Goal: Task Accomplishment & Management: Use online tool/utility

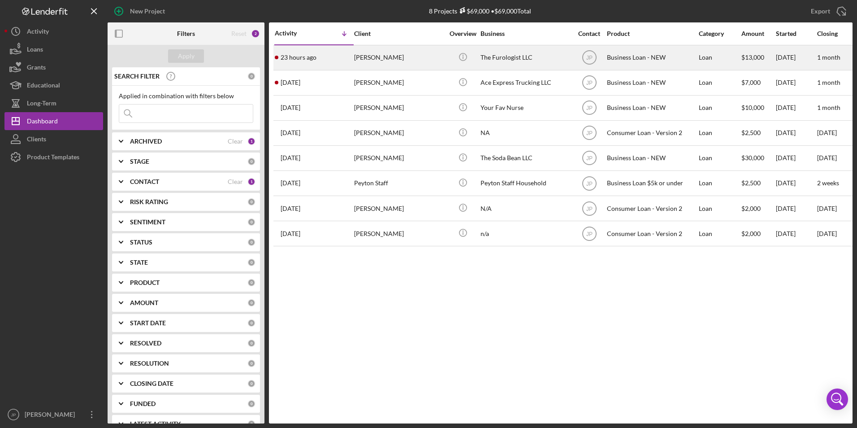
click at [393, 57] on div "[PERSON_NAME]" at bounding box center [399, 58] width 90 height 24
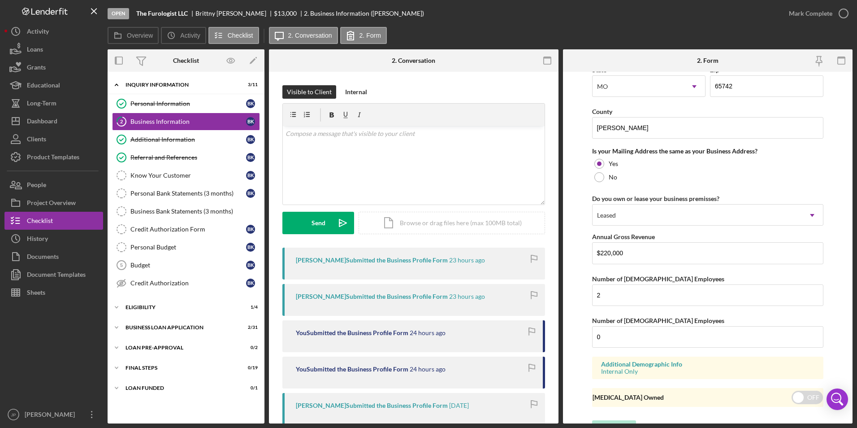
scroll to position [644, 0]
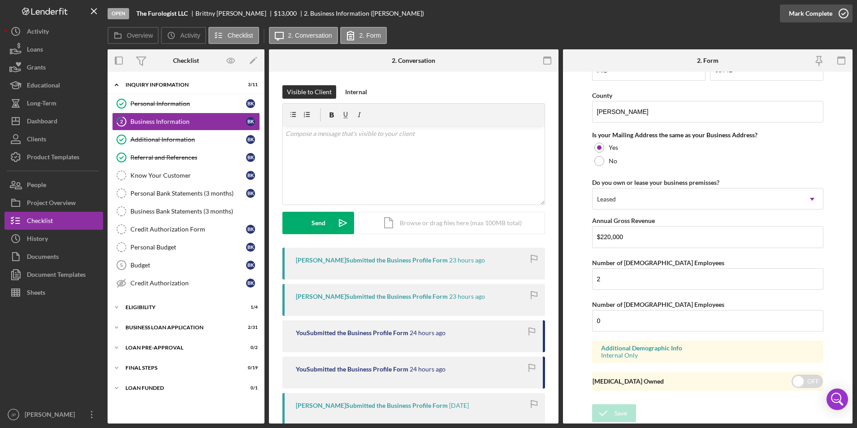
click at [809, 12] on div "Mark Complete" at bounding box center [810, 13] width 43 height 18
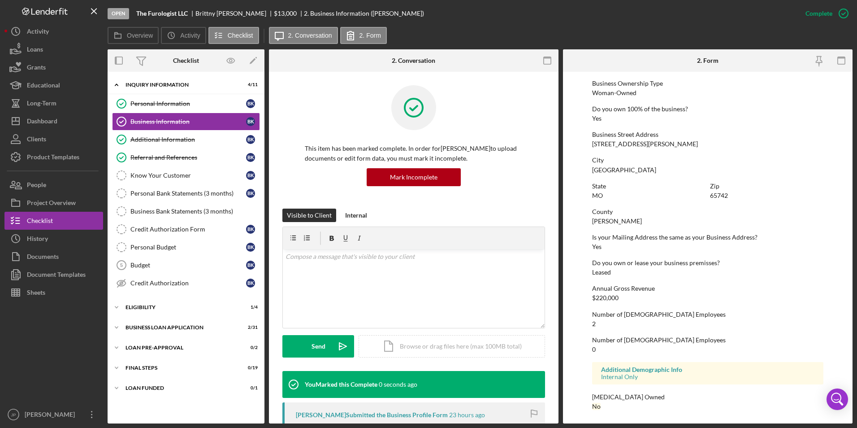
scroll to position [325, 0]
click at [182, 172] on div "Know Your Customer" at bounding box center [188, 175] width 116 height 7
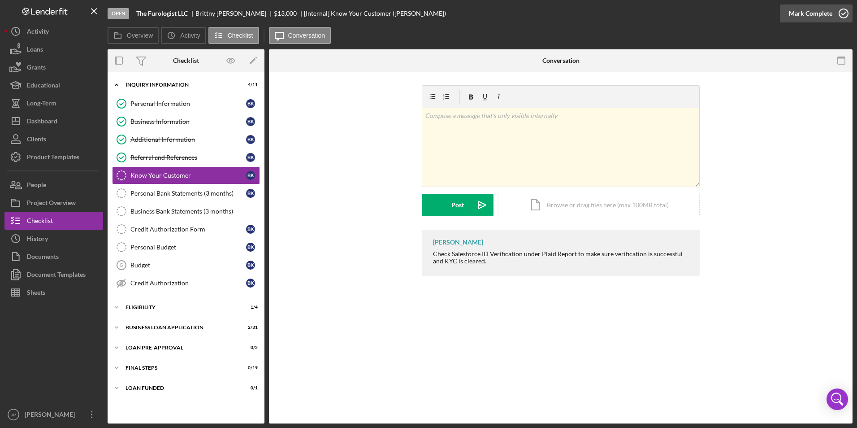
click at [810, 15] on div "Mark Complete" at bounding box center [810, 13] width 43 height 18
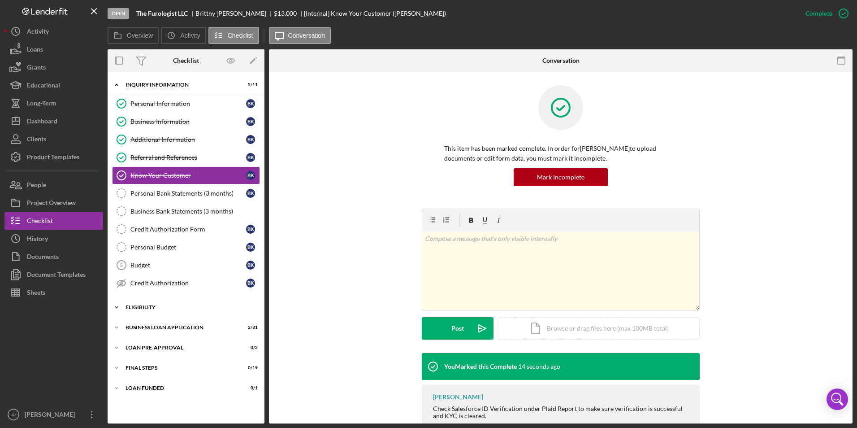
click at [117, 307] on icon "Icon/Expander" at bounding box center [117, 307] width 18 height 18
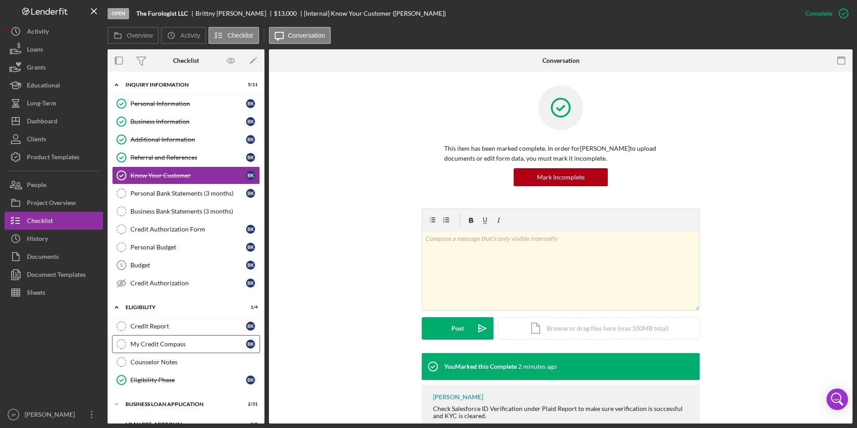
scroll to position [55, 0]
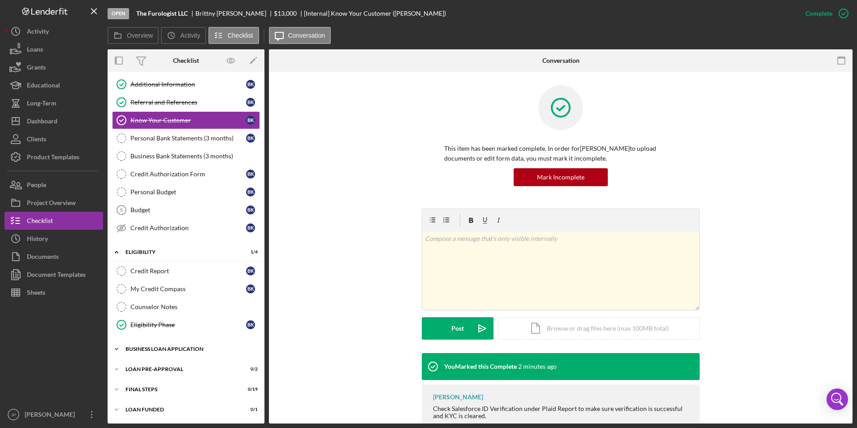
click at [118, 347] on icon "Icon/Expander" at bounding box center [117, 349] width 18 height 18
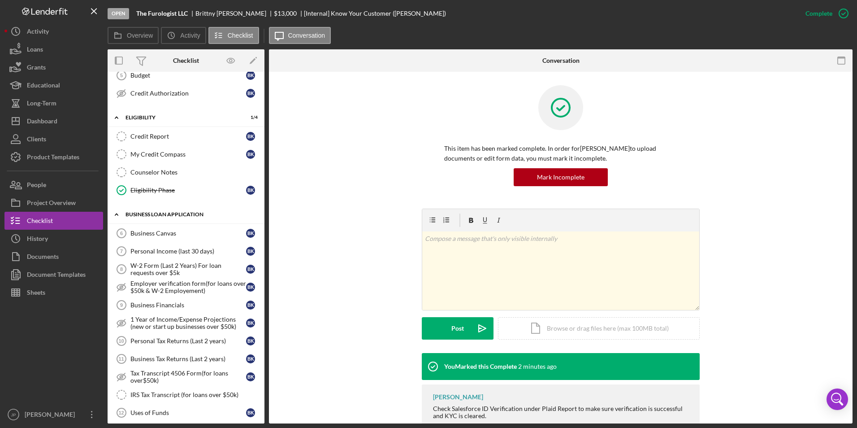
scroll to position [234, 0]
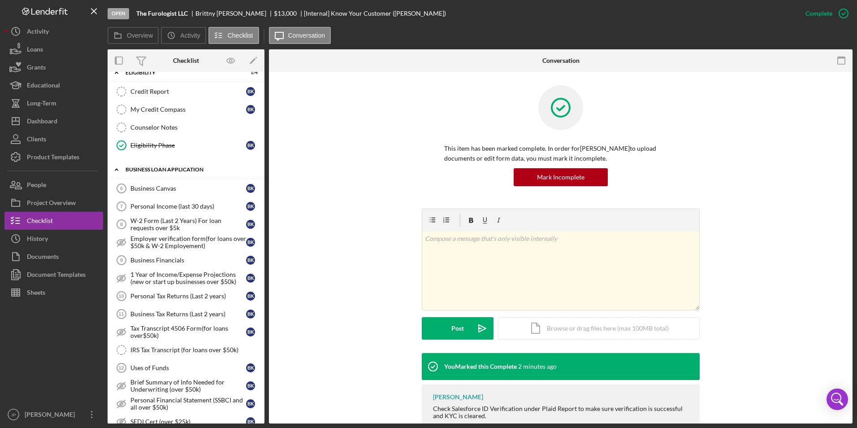
click at [116, 170] on icon "Icon/Expander" at bounding box center [117, 170] width 18 height 18
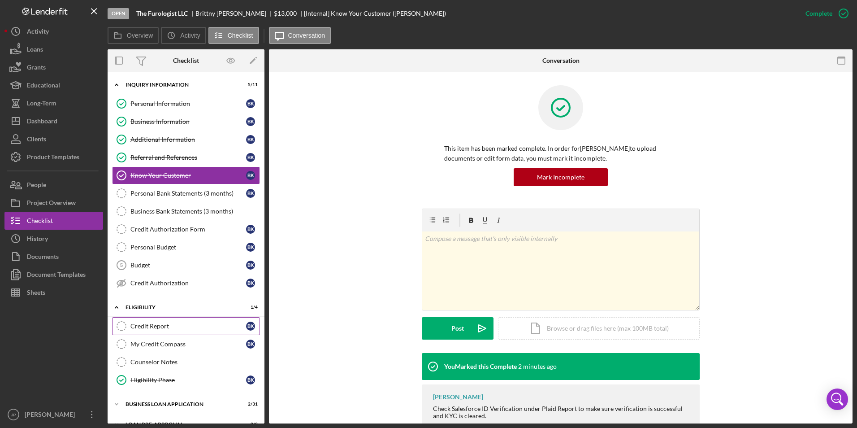
scroll to position [55, 0]
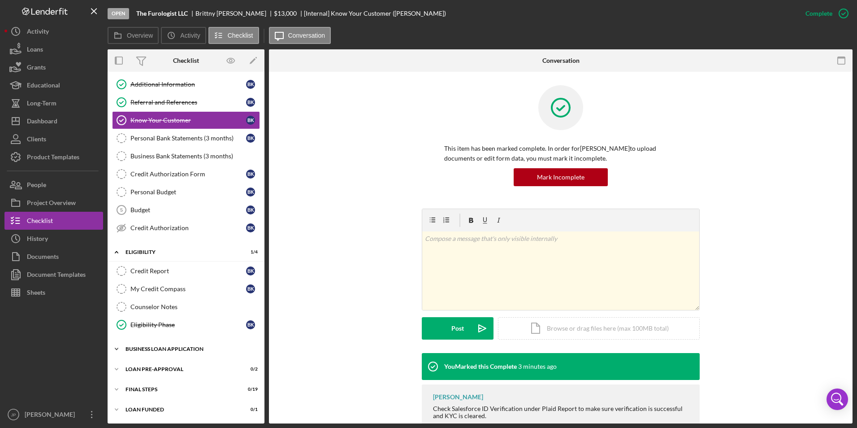
click at [122, 349] on icon "Icon/Expander" at bounding box center [117, 349] width 18 height 18
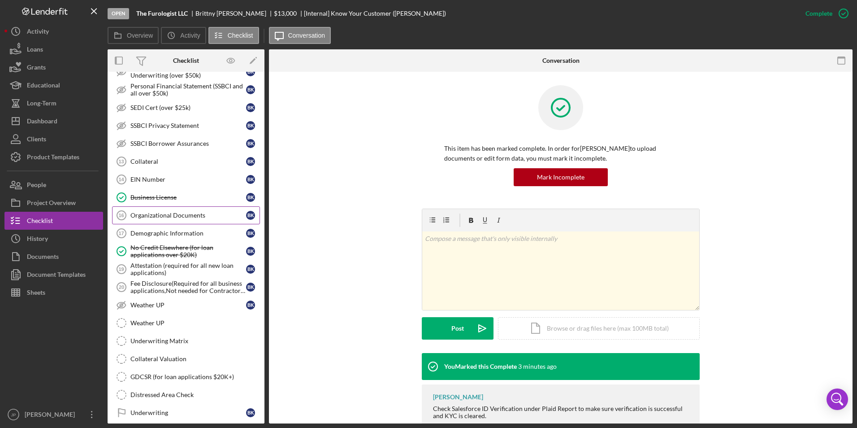
scroll to position [593, 0]
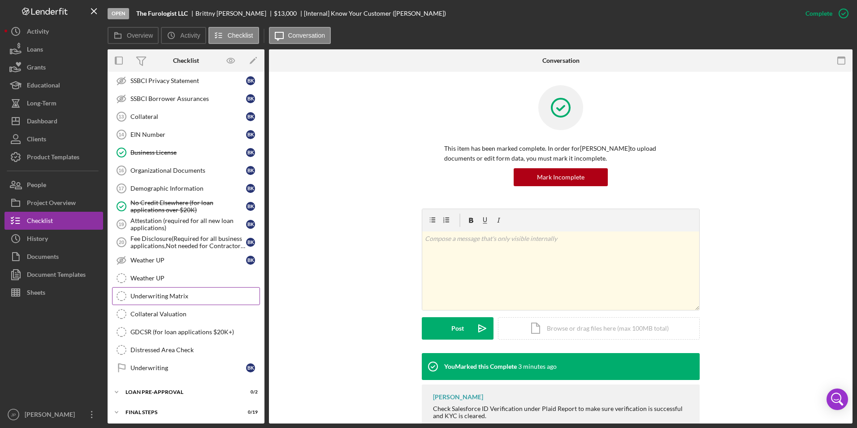
click at [148, 301] on link "Underwriting Matrix Underwriting Matrix" at bounding box center [186, 296] width 148 height 18
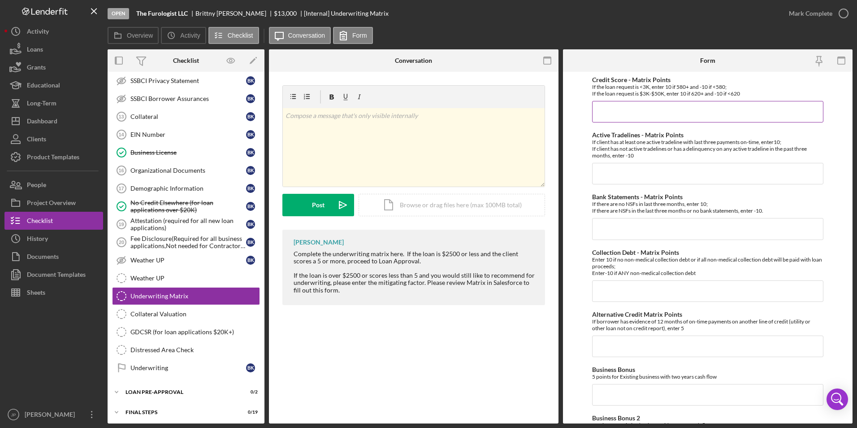
click at [625, 113] on input "Credit Score - Matrix Points" at bounding box center [708, 112] width 232 height 22
type input "-10"
type input "10"
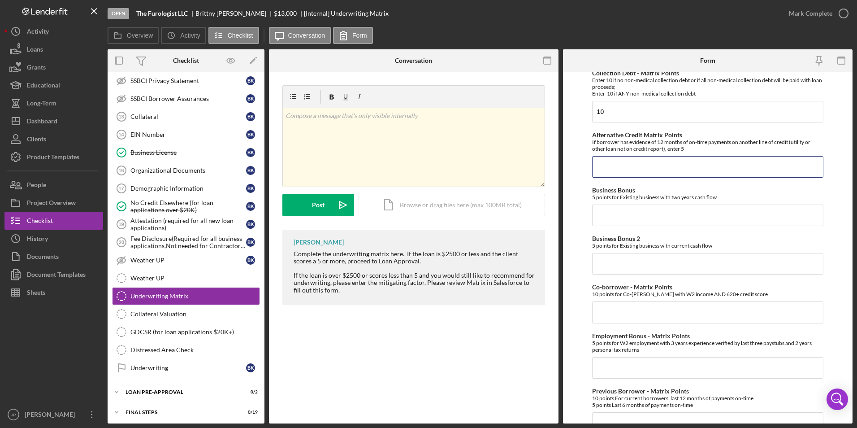
scroll to position [224, 0]
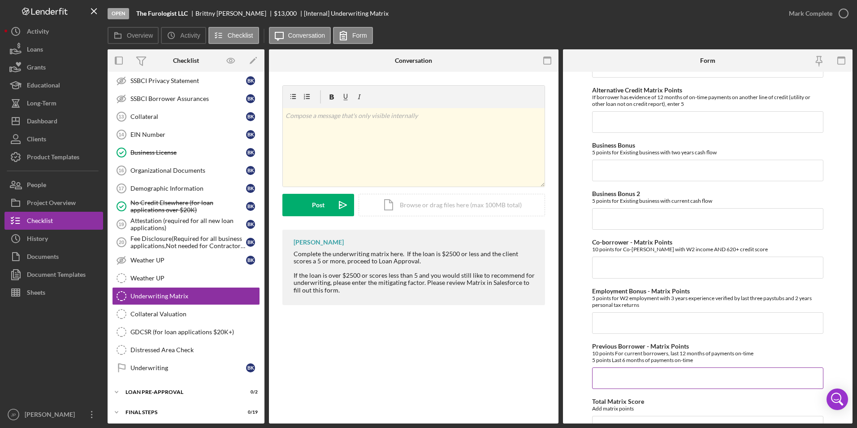
click at [620, 378] on input "Previous Borrower - Matrix Points" at bounding box center [708, 378] width 232 height 22
type input "10"
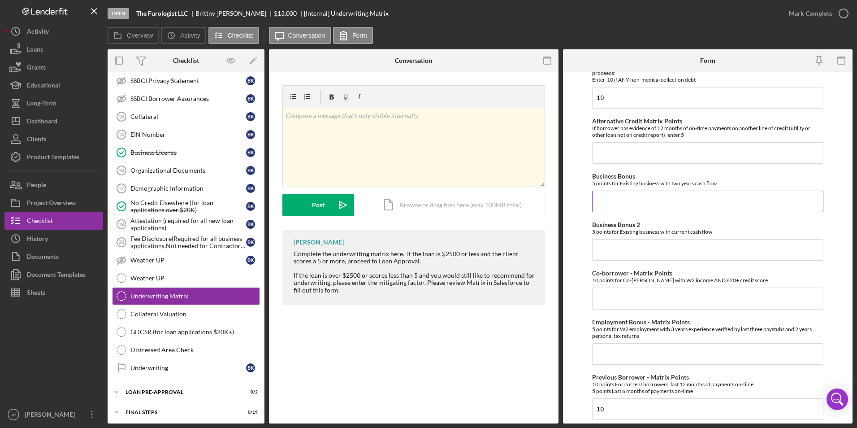
scroll to position [0, 0]
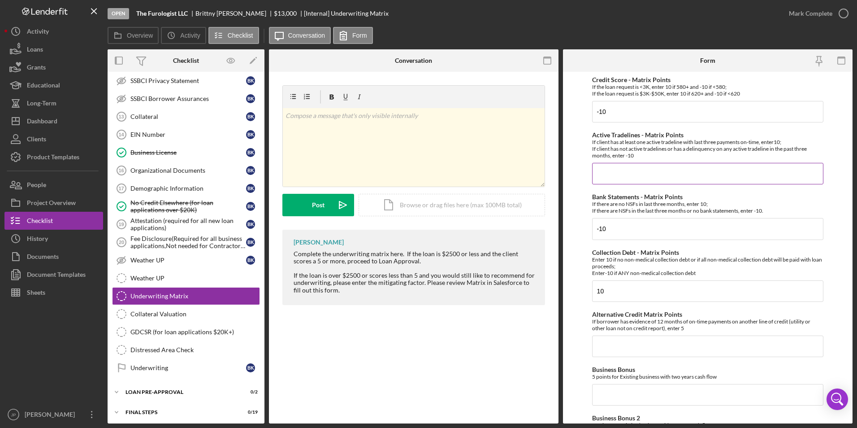
click at [630, 171] on input "Active Tradelines - Matrix Points" at bounding box center [708, 174] width 232 height 22
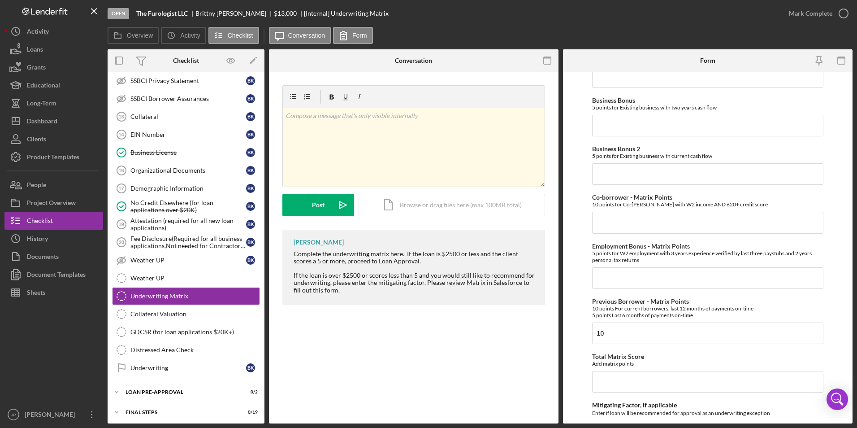
scroll to position [417, 0]
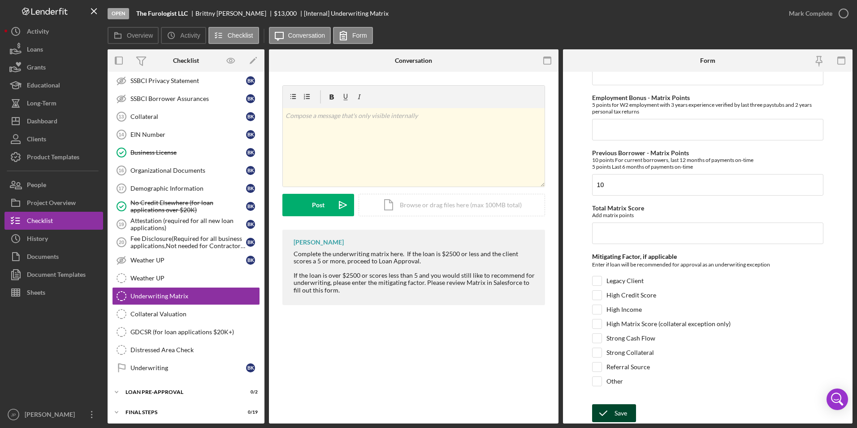
click at [625, 415] on div "Save" at bounding box center [621, 413] width 13 height 18
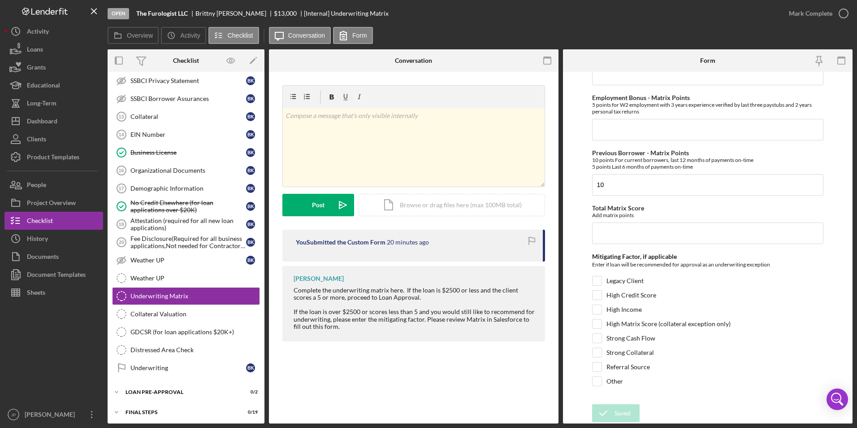
scroll to position [548, 0]
